Goal: Task Accomplishment & Management: Use online tool/utility

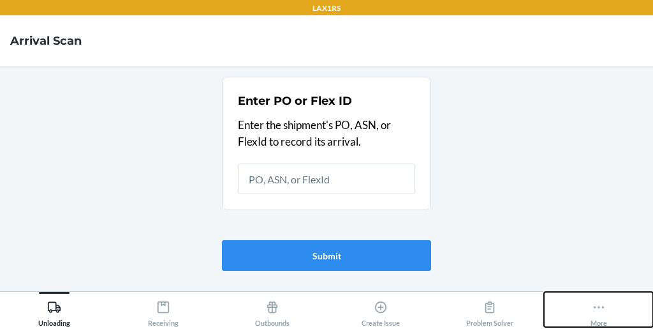
click at [594, 307] on icon at bounding box center [598, 307] width 11 height 3
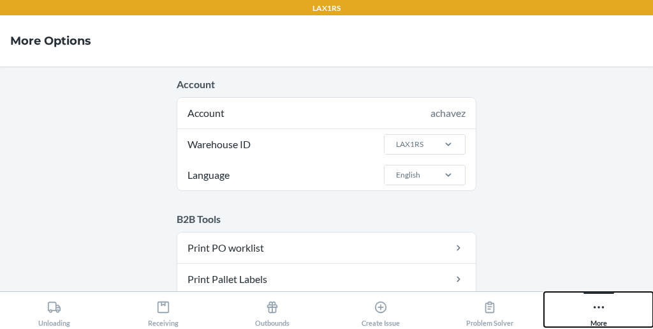
scroll to position [64, 0]
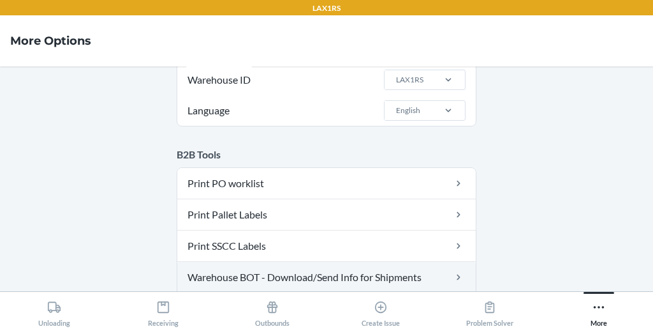
click at [286, 274] on link "Warehouse BOT - Download/Send Info for Shipments" at bounding box center [326, 277] width 299 height 31
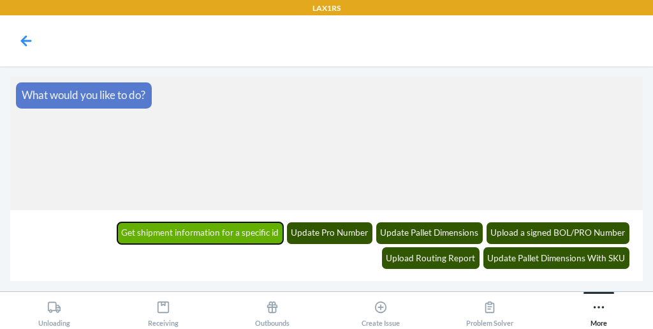
click at [117, 228] on button "Get shipment information for a specific id" at bounding box center [200, 233] width 167 height 22
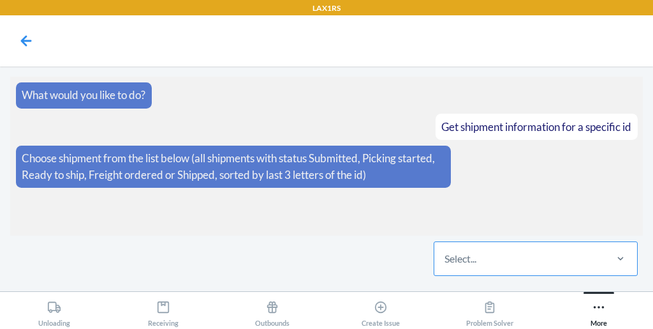
click at [484, 257] on div "Select..." at bounding box center [519, 258] width 170 height 33
click at [446, 257] on input "Select..." at bounding box center [445, 258] width 1 height 15
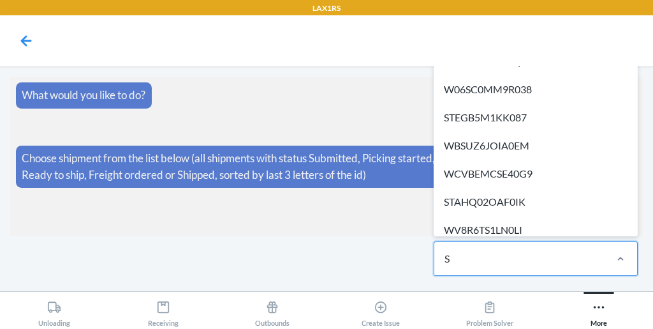
type input "SS"
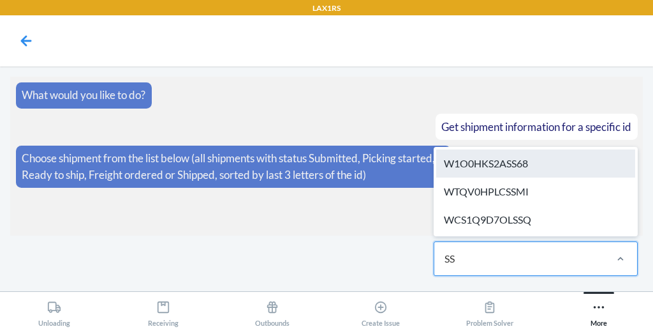
click at [490, 167] on div "W1O0HKS2ASS68" at bounding box center [535, 163] width 199 height 28
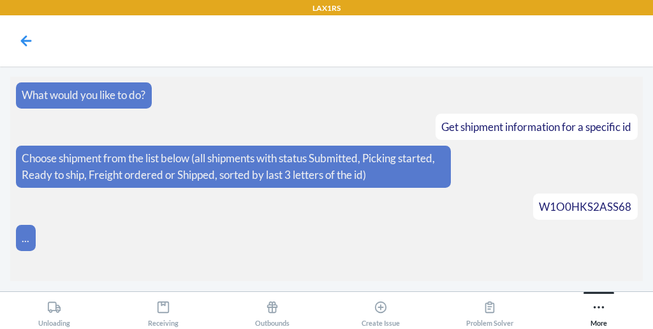
scroll to position [18, 0]
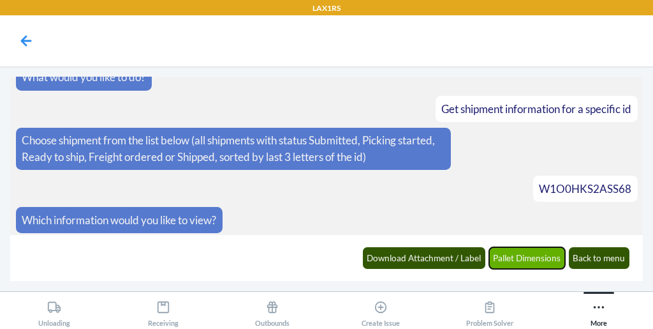
click at [518, 251] on button "Pallet Dimensions" at bounding box center [527, 258] width 77 height 22
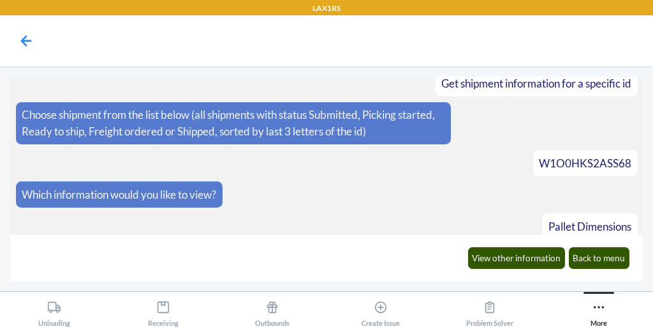
scroll to position [16, 0]
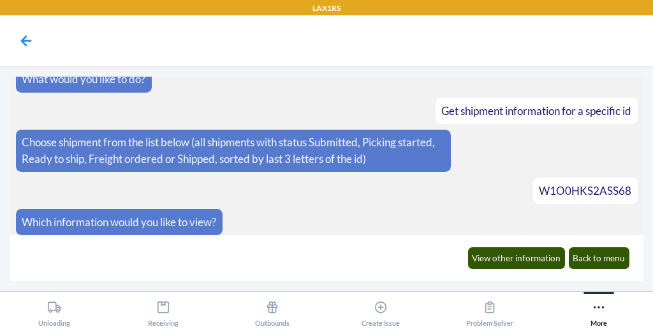
click at [611, 189] on span "W1O0HKS2ASS68" at bounding box center [585, 190] width 93 height 13
drag, startPoint x: 611, startPoint y: 189, endPoint x: 342, endPoint y: 172, distance: 269.1
click at [342, 172] on section "What would you like to do? Get shipment information for a specific id Choose sh…" at bounding box center [326, 156] width 633 height 158
click at [560, 191] on span "W1O0HKS2ASS68" at bounding box center [585, 190] width 93 height 13
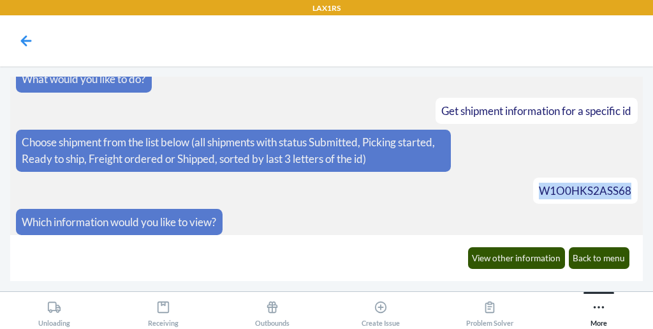
copy span "W1O0HKS2ASS68"
